Goal: Communication & Community: Answer question/provide support

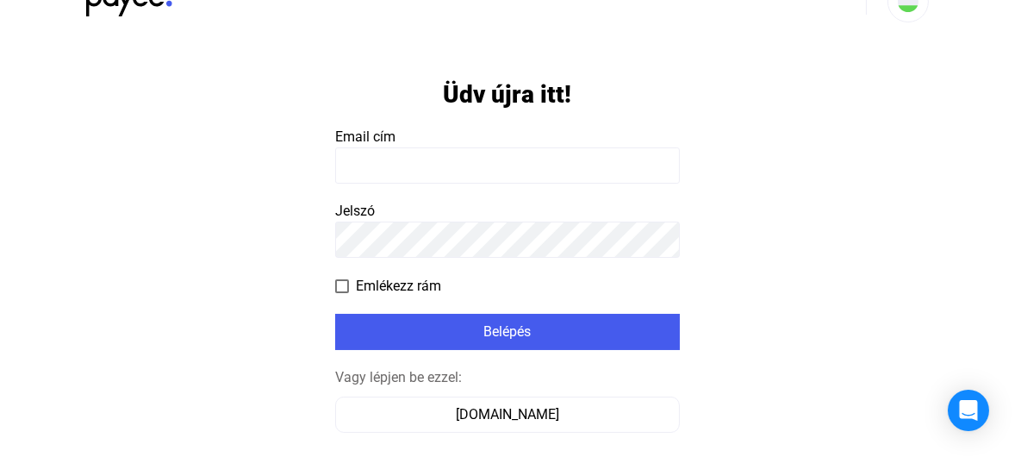
scroll to position [139, 0]
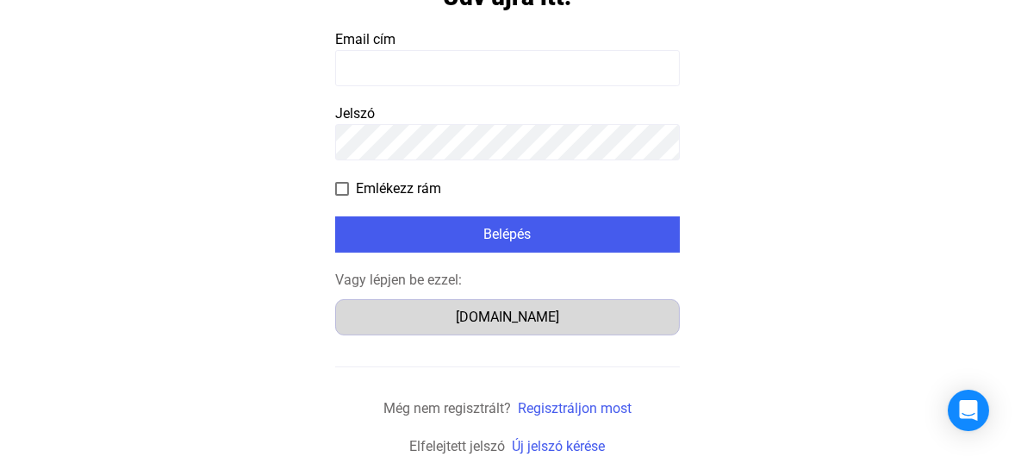
click at [545, 325] on div "[DOMAIN_NAME]" at bounding box center [507, 317] width 333 height 21
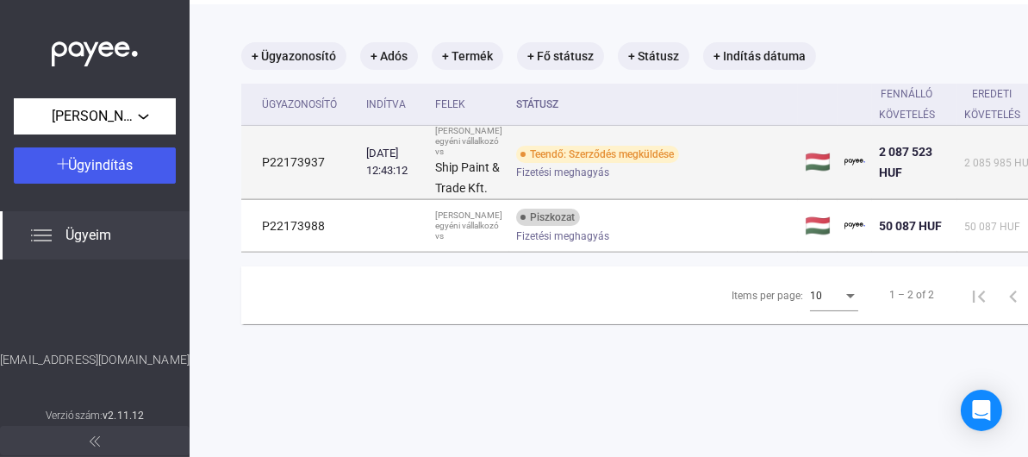
scroll to position [82, 0]
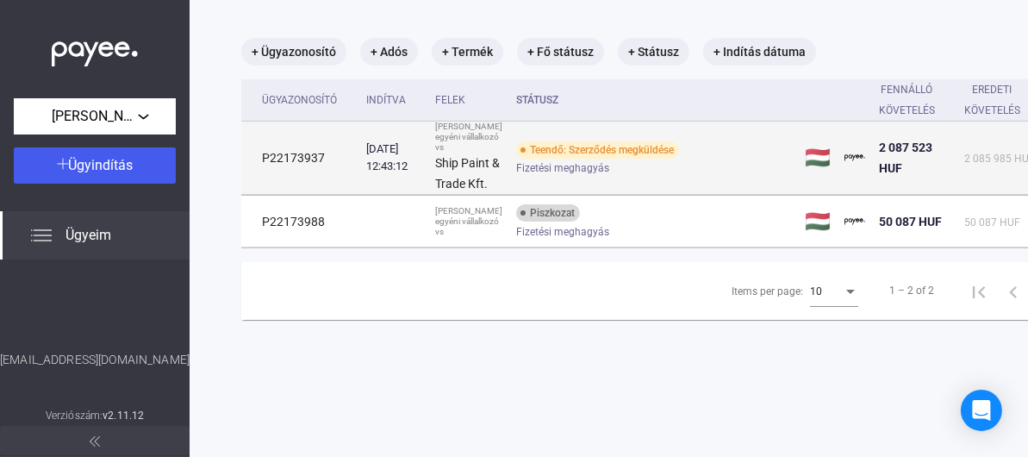
click at [530, 178] on span "Fizetési meghagyás" at bounding box center [562, 168] width 93 height 21
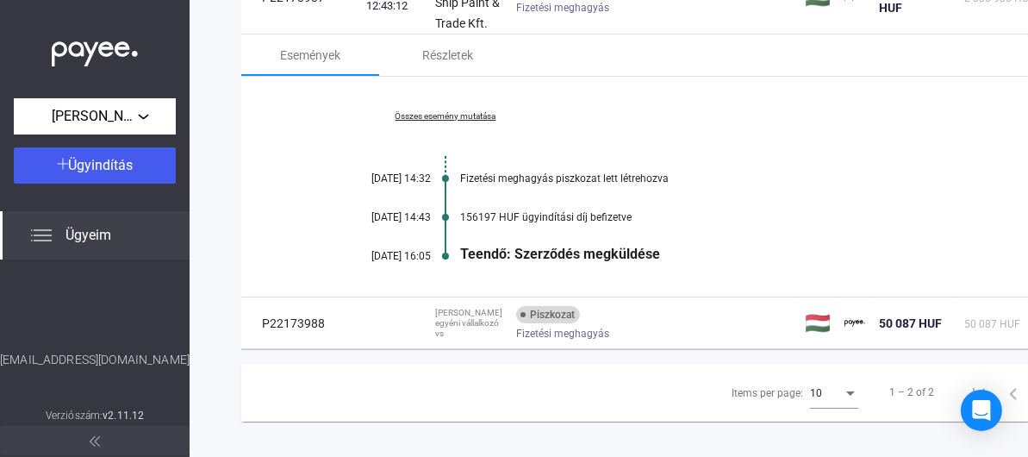
scroll to position [254, 0]
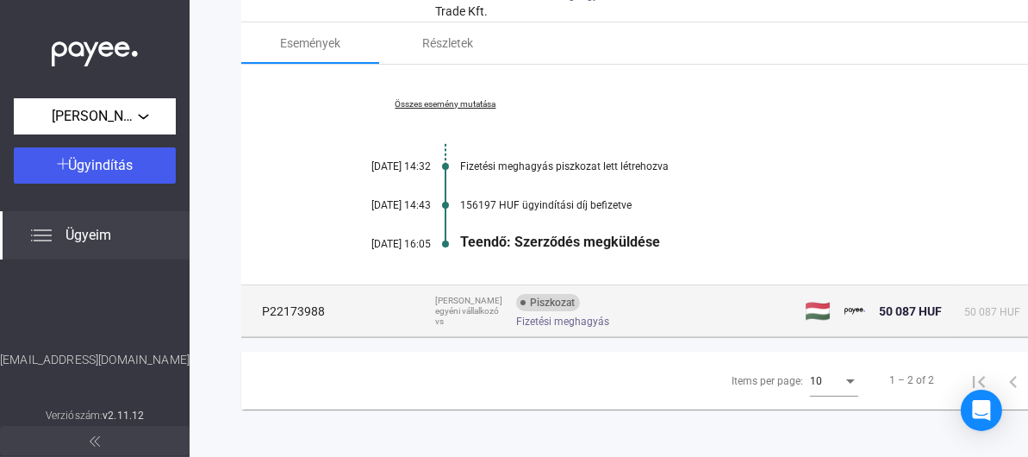
click at [587, 332] on span "Fizetési meghagyás" at bounding box center [562, 321] width 93 height 21
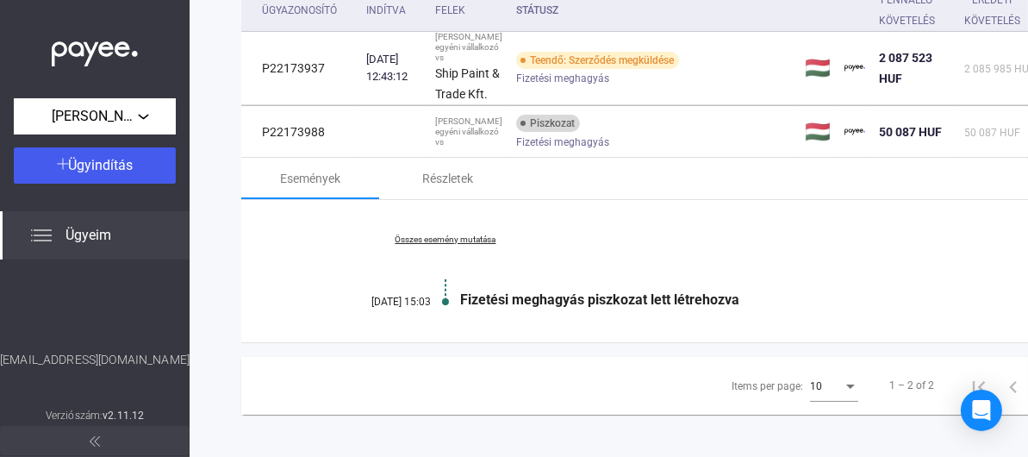
scroll to position [168, 0]
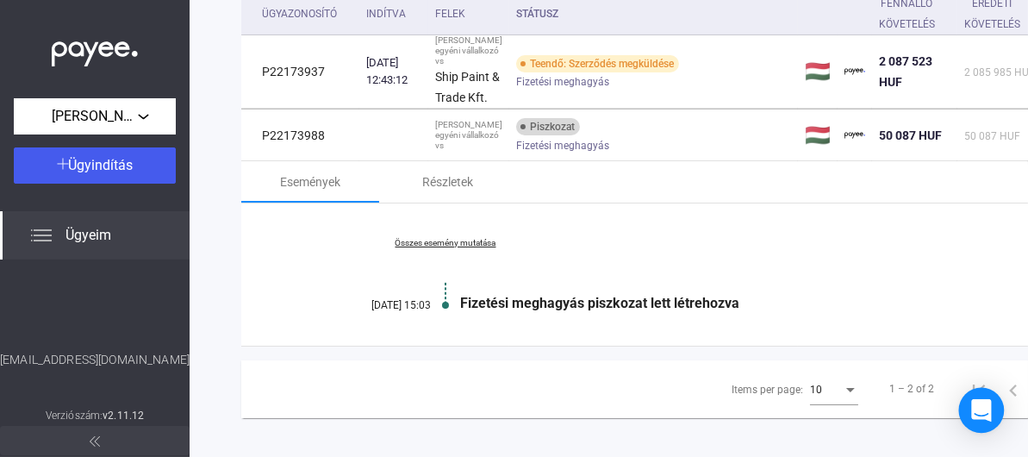
click at [967, 409] on div "Open Intercom Messenger" at bounding box center [982, 411] width 46 height 46
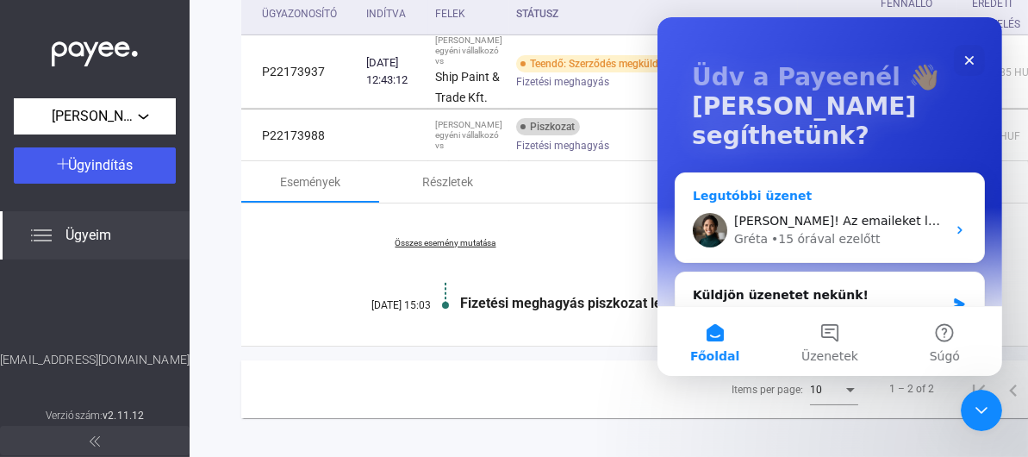
scroll to position [86, 0]
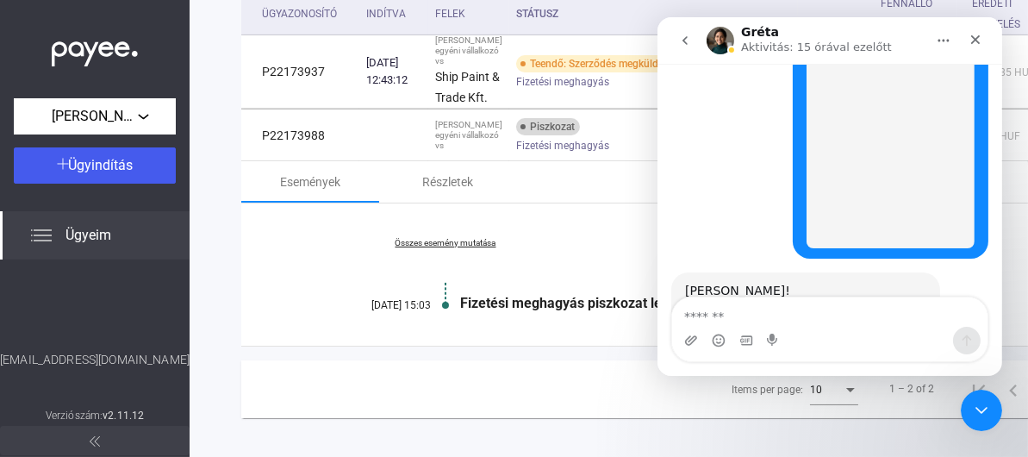
scroll to position [2036, 0]
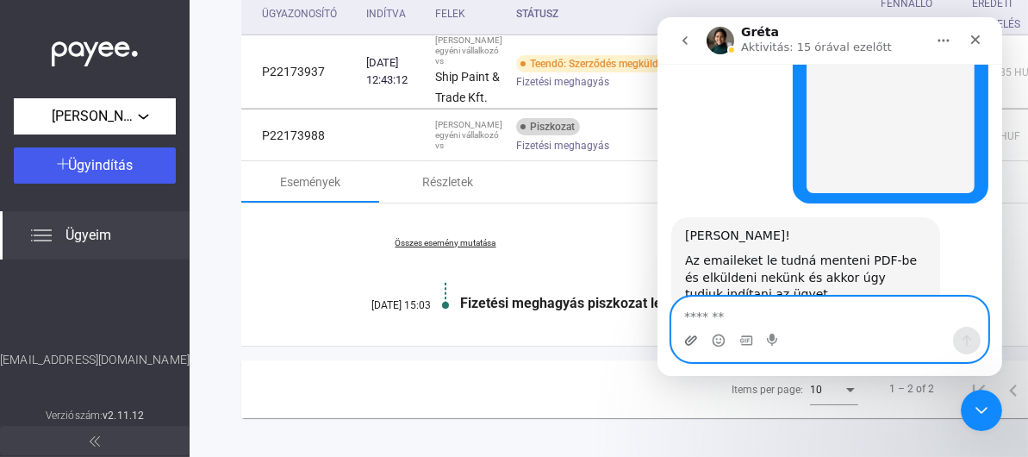
click at [689, 340] on icon "Csatolmány feltöltése" at bounding box center [690, 339] width 12 height 9
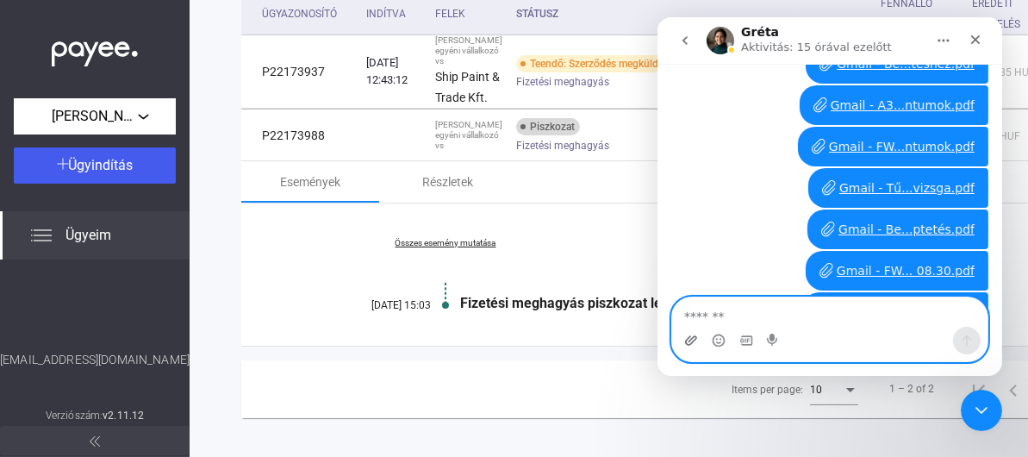
scroll to position [2982, 0]
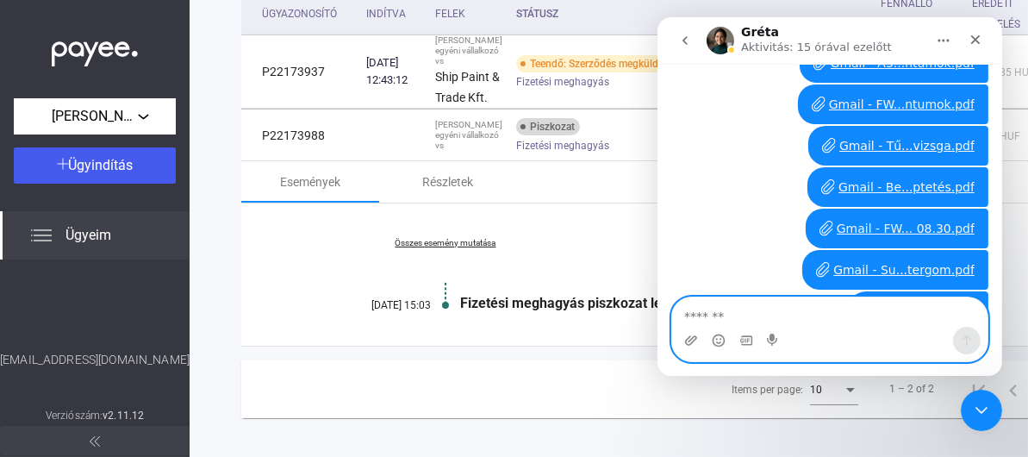
click at [889, 325] on textarea "Üzenet…" at bounding box center [828, 311] width 315 height 29
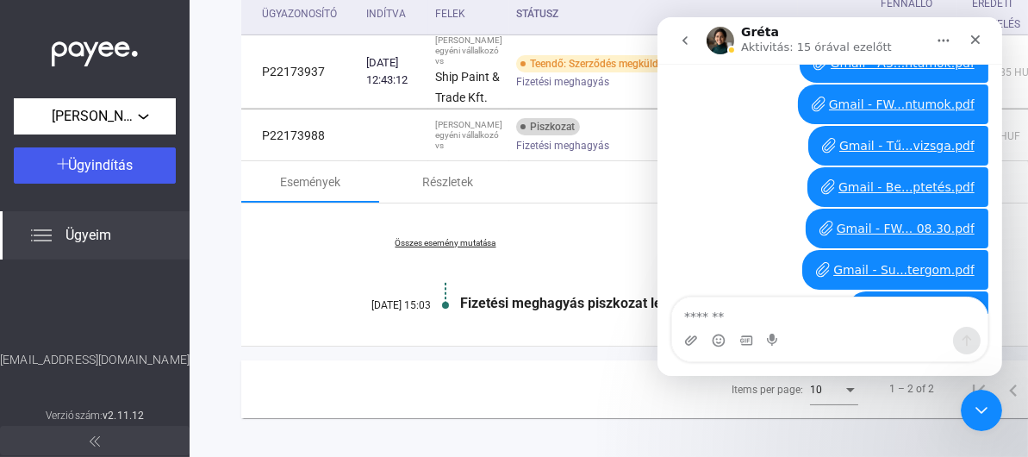
click at [902, 303] on div "AJANLAT (1).pdf" at bounding box center [926, 312] width 95 height 18
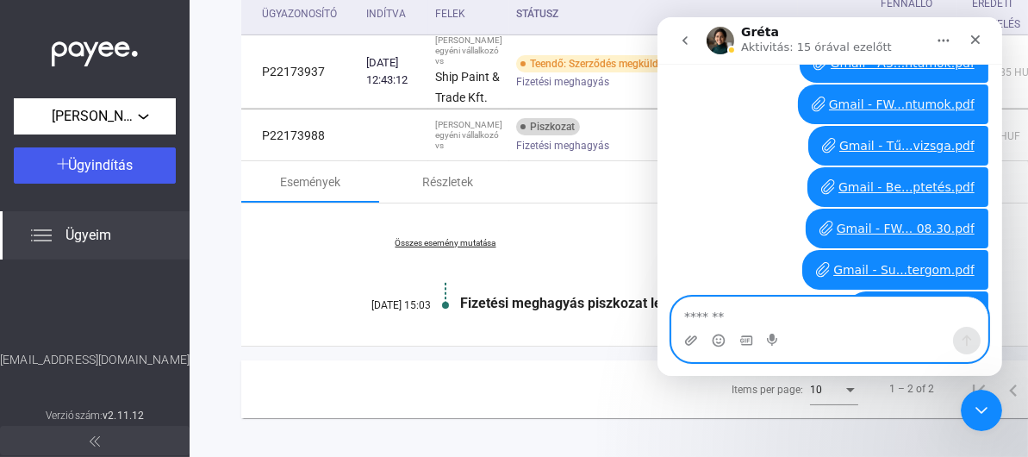
click at [809, 311] on textarea "Üzenet…" at bounding box center [828, 311] width 315 height 29
type textarea "**********"
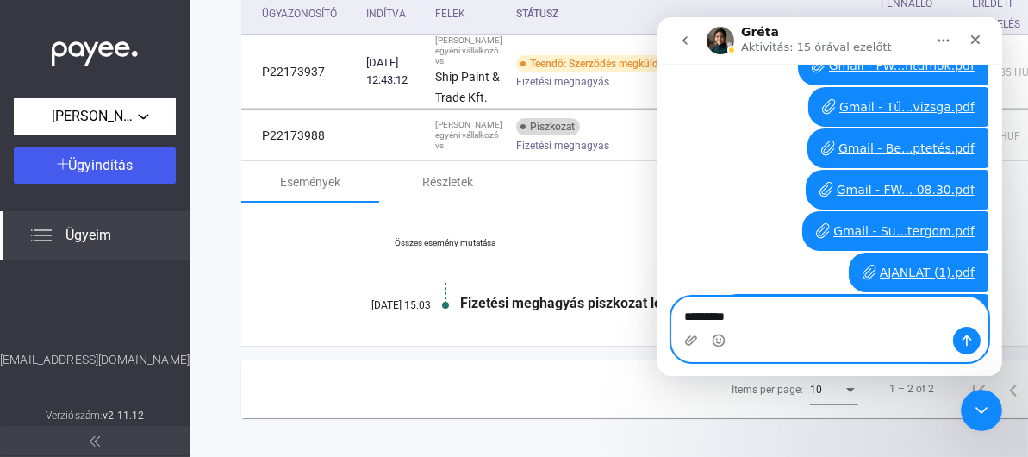
type textarea "*********"
click at [962, 342] on icon "Üzenet küldése…" at bounding box center [966, 341] width 14 height 14
